Goal: Task Accomplishment & Management: Complete application form

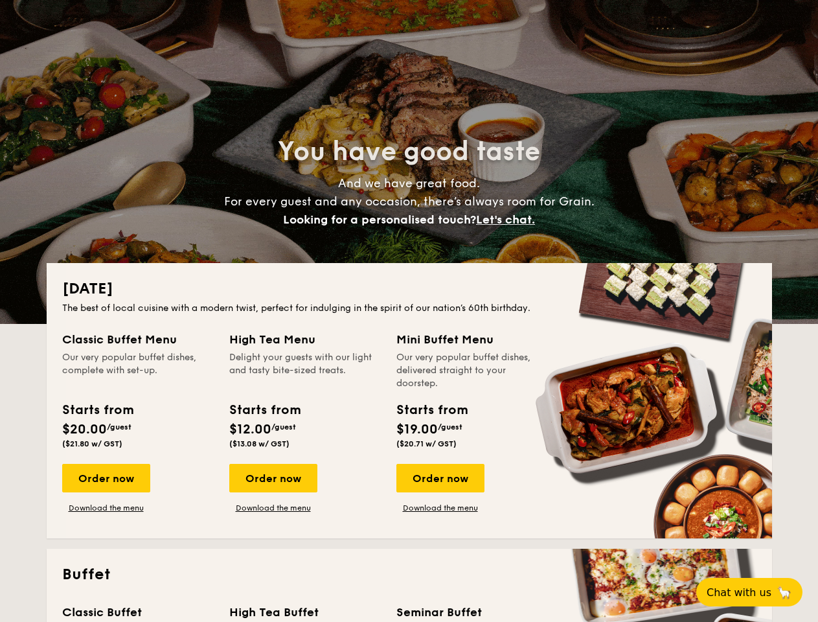
click at [409, 311] on div "The best of local cuisine with a modern twist, perfect for indulging in the spi…" at bounding box center [409, 308] width 694 height 13
click at [509, 219] on span "Let's chat." at bounding box center [505, 219] width 59 height 14
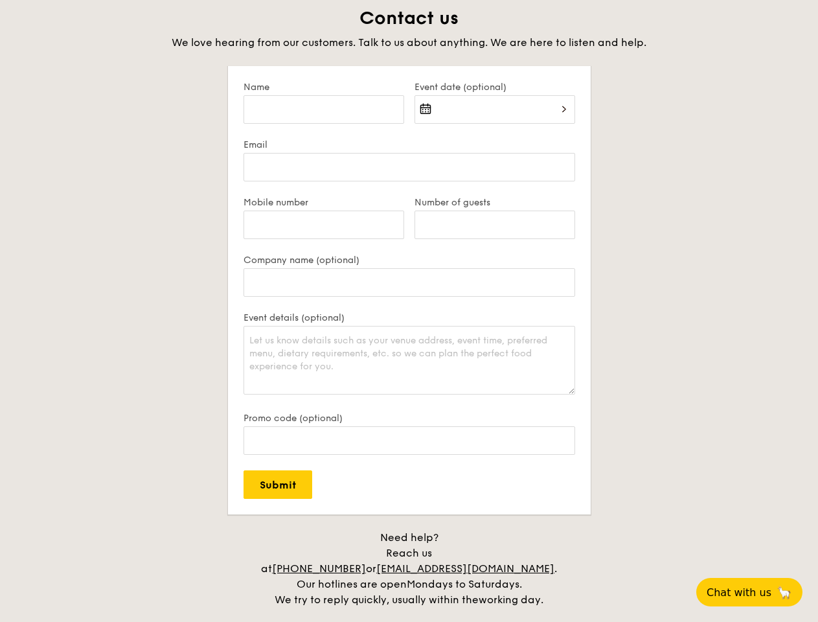
click at [756, 592] on span "Chat with us" at bounding box center [738, 592] width 65 height 12
